Goal: Information Seeking & Learning: Understand process/instructions

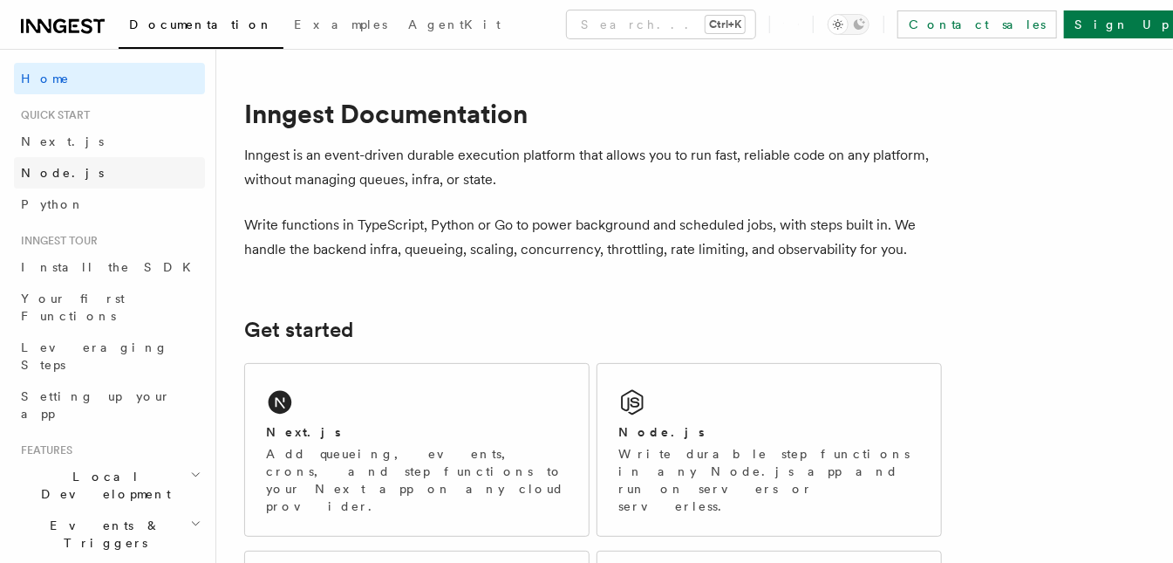
click at [71, 168] on link "Node.js" at bounding box center [109, 172] width 191 height 31
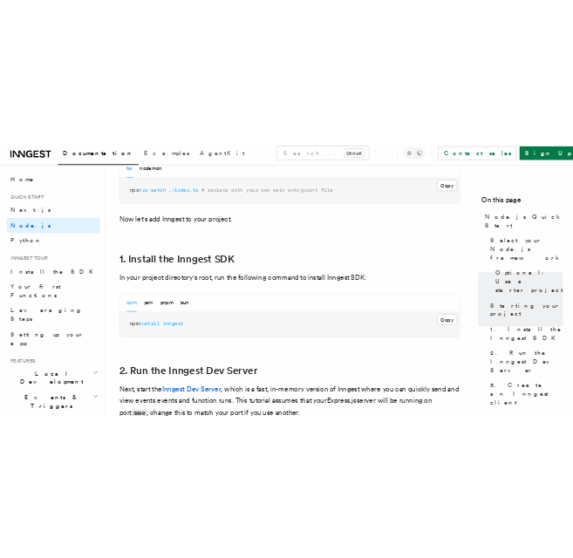
scroll to position [976, 0]
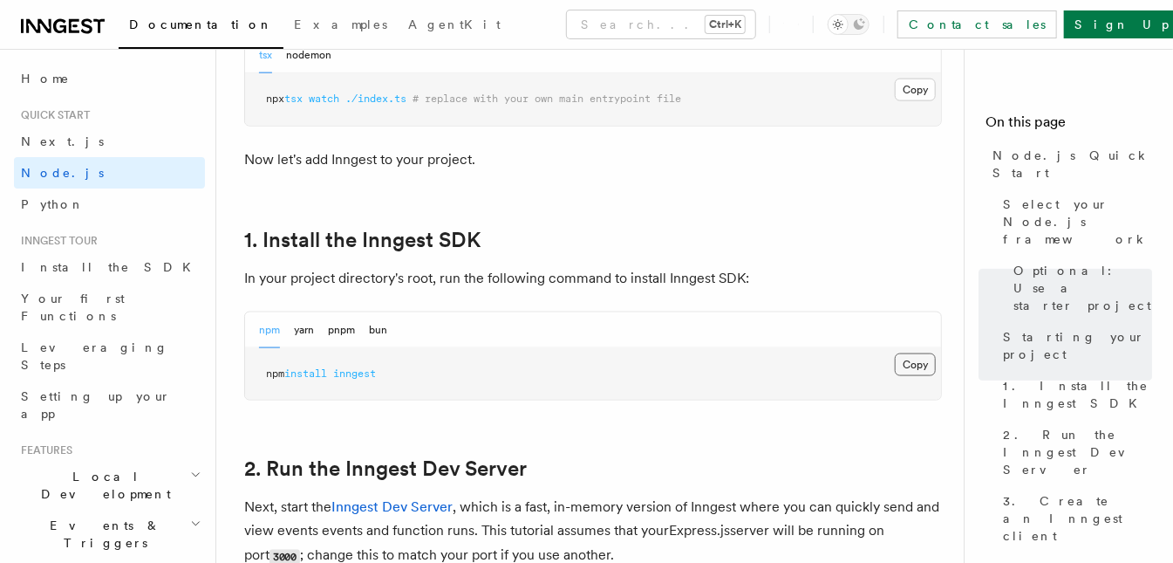
click at [909, 357] on button "Copy Copied" at bounding box center [915, 364] width 41 height 23
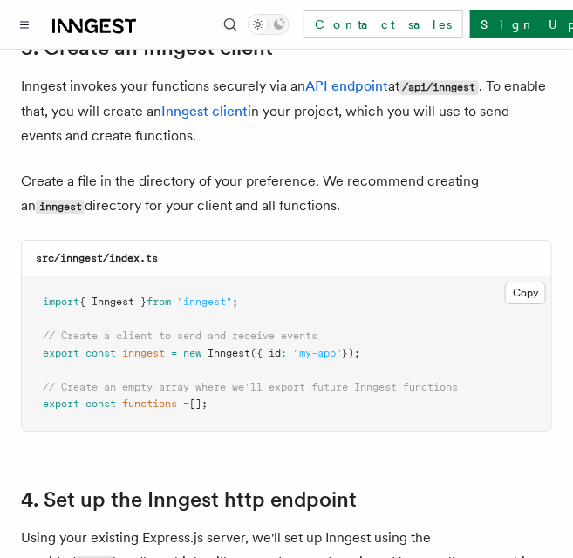
scroll to position [2245, 0]
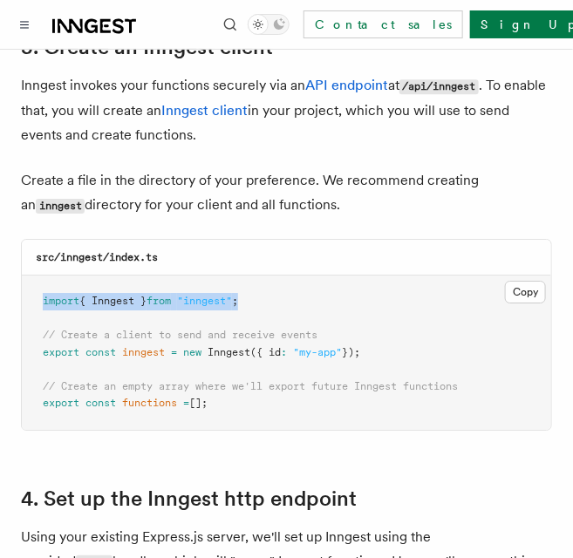
drag, startPoint x: 268, startPoint y: 278, endPoint x: 43, endPoint y: 269, distance: 225.3
click at [43, 276] on pre "import { Inngest } from "inngest" ; // Create a client to send and receive even…" at bounding box center [287, 353] width 530 height 154
copy span "import { Inngest } from "inngest" ;"
drag, startPoint x: 391, startPoint y: 323, endPoint x: -4, endPoint y: 324, distance: 395.2
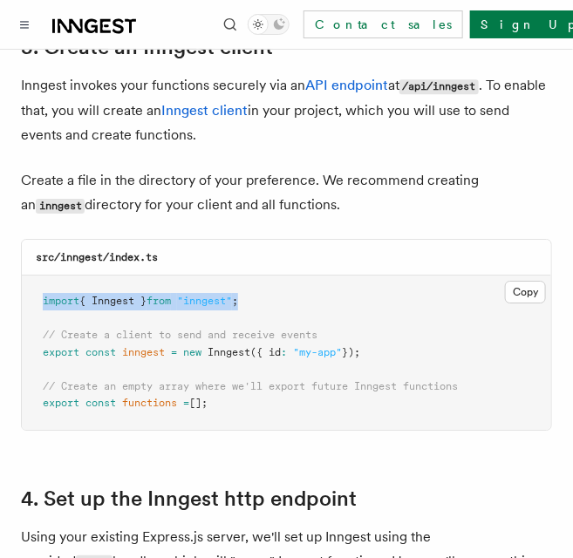
copy span "export const inngest = new Inngest ({ id : "my-app" });"
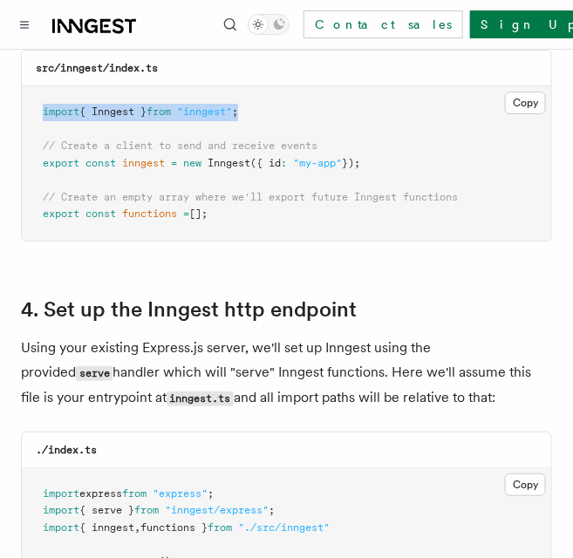
scroll to position [2436, 0]
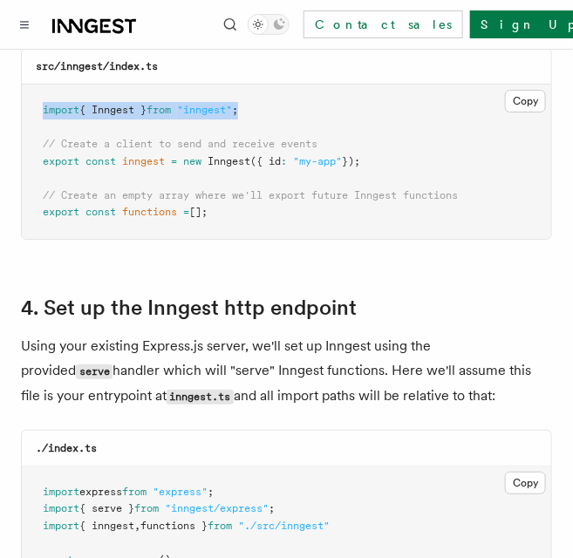
drag, startPoint x: 222, startPoint y: 195, endPoint x: 33, endPoint y: 174, distance: 190.4
click at [33, 174] on pre "import { Inngest } from "inngest" ; // Create a client to send and receive even…" at bounding box center [287, 162] width 530 height 154
copy code "// Create an empty array where we'll export future Inngest functions export con…"
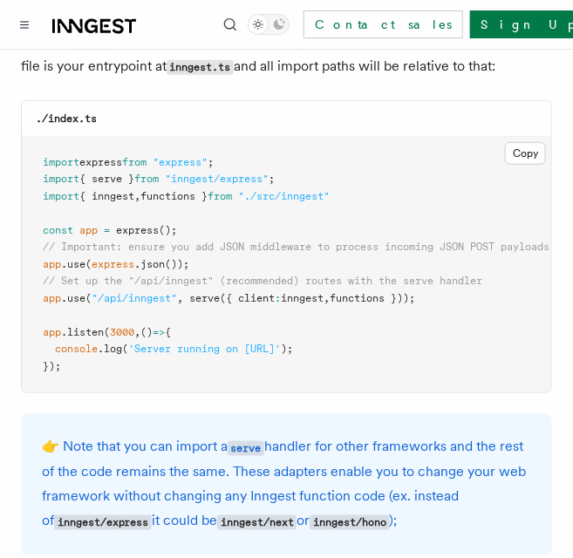
scroll to position [2765, 0]
drag, startPoint x: 449, startPoint y: 273, endPoint x: 40, endPoint y: 274, distance: 409.1
click at [40, 274] on pre "import express from "express" ; import { serve } from "inngest/express" ; impor…" at bounding box center [287, 265] width 530 height 256
copy span "app .use ( "/api/inngest" , serve ({ client : inngest , functions }));"
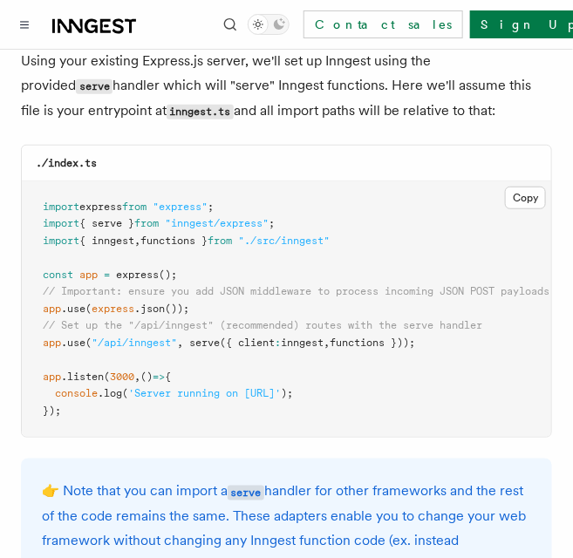
scroll to position [2716, 0]
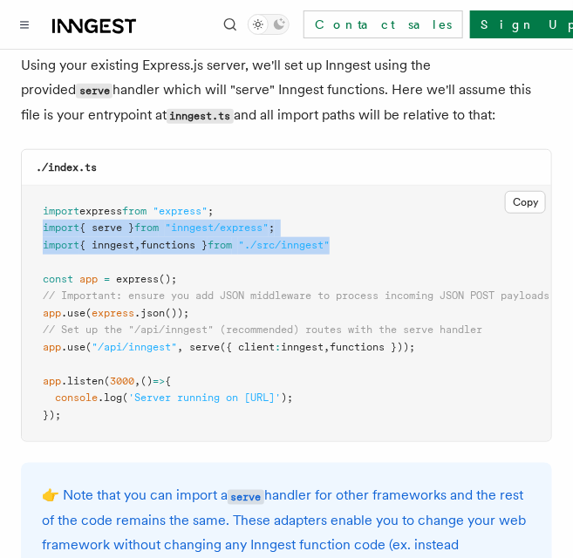
drag, startPoint x: 364, startPoint y: 224, endPoint x: 41, endPoint y: 204, distance: 323.4
click at [41, 204] on pre "import express from "express" ; import { serve } from "inngest/express" ; impor…" at bounding box center [287, 314] width 530 height 256
copy code "import { serve } from "inngest/express" ; import { inngest , functions } from "…"
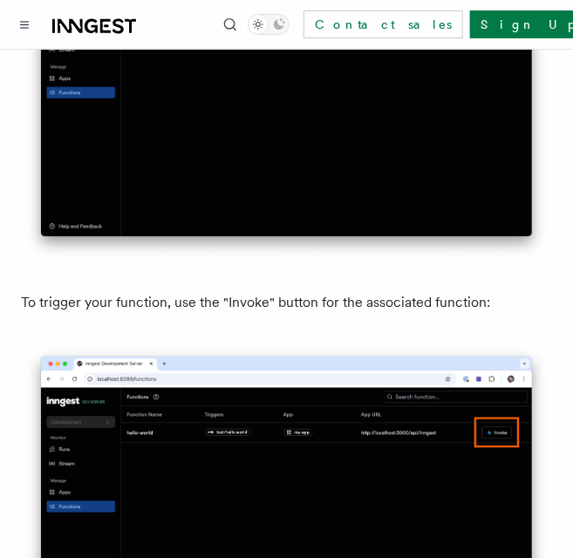
scroll to position [4625, 0]
